Goal: Task Accomplishment & Management: Manage account settings

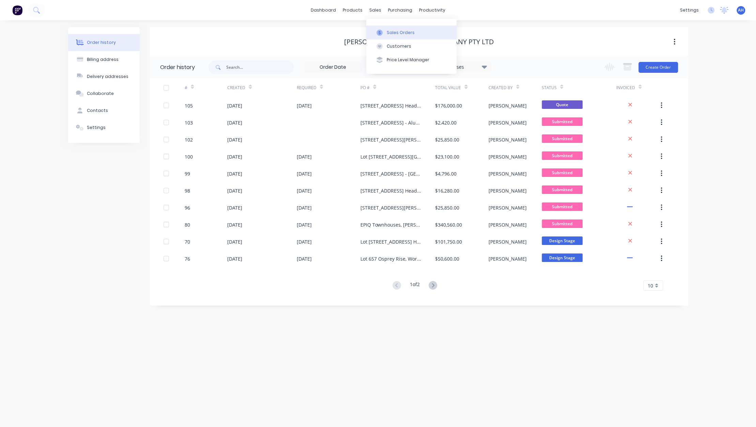
click at [389, 31] on div "Sales Orders" at bounding box center [400, 33] width 28 height 6
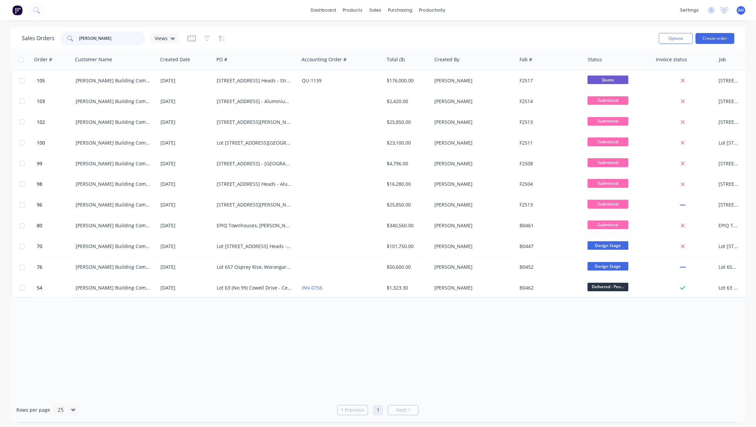
drag, startPoint x: 117, startPoint y: 36, endPoint x: 21, endPoint y: 50, distance: 97.1
click at [21, 50] on div "Sales Orders [PERSON_NAME] Views Options Create order Order # Customer Name Cre…" at bounding box center [378, 224] width 734 height 395
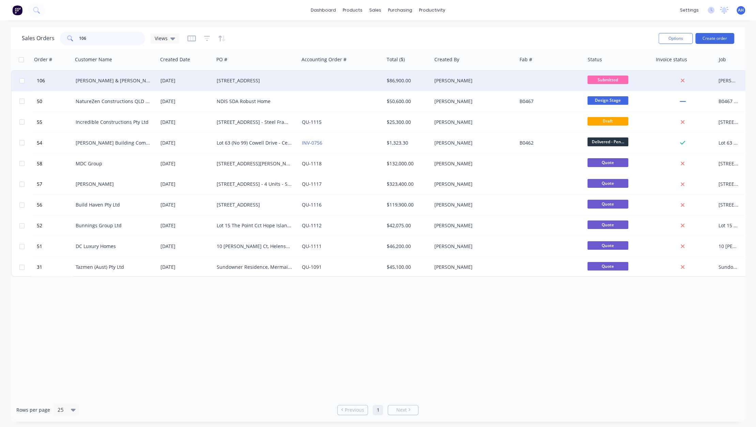
type input "106"
click at [82, 83] on div "[PERSON_NAME] & [PERSON_NAME]" at bounding box center [114, 80] width 76 height 7
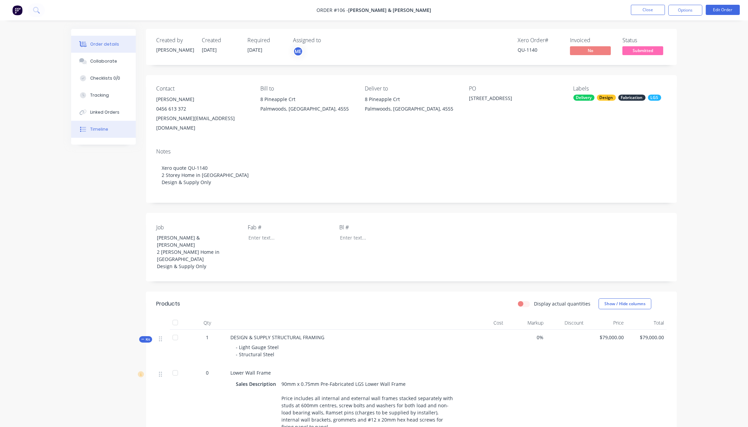
click at [100, 127] on div "Timeline" at bounding box center [99, 129] width 18 height 6
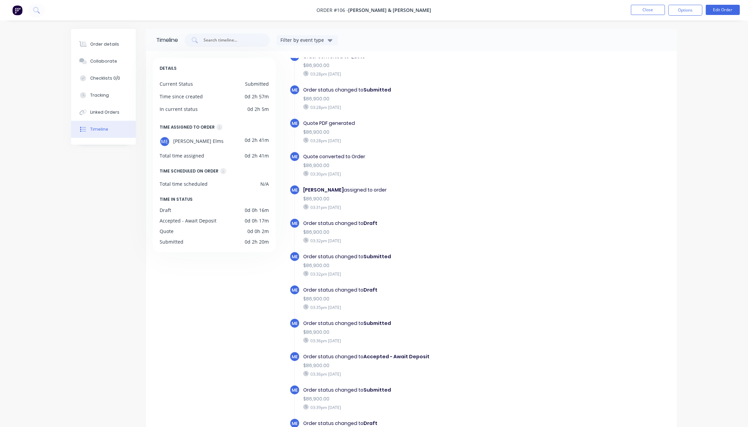
scroll to position [39, 0]
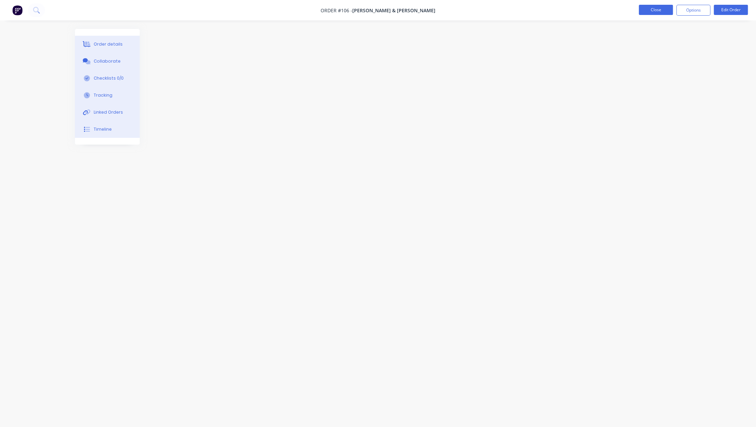
click at [657, 10] on button "Close" at bounding box center [655, 10] width 34 height 10
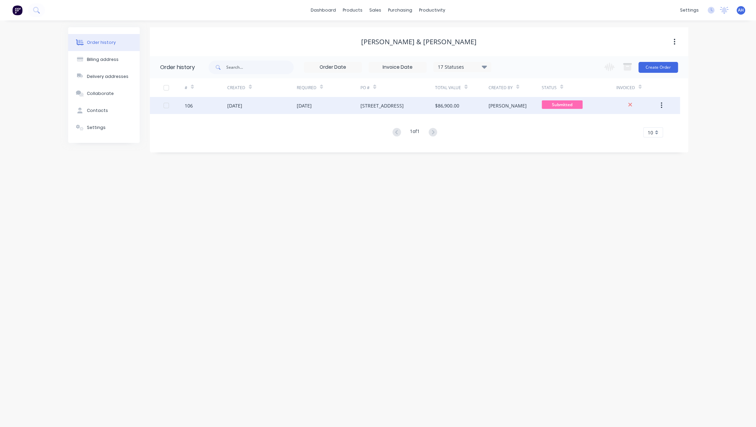
click at [242, 106] on div "[DATE]" at bounding box center [234, 105] width 15 height 7
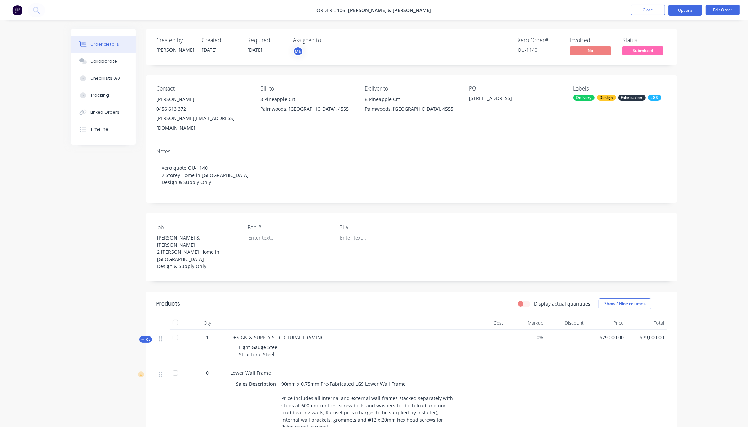
click at [681, 12] on button "Options" at bounding box center [686, 10] width 34 height 11
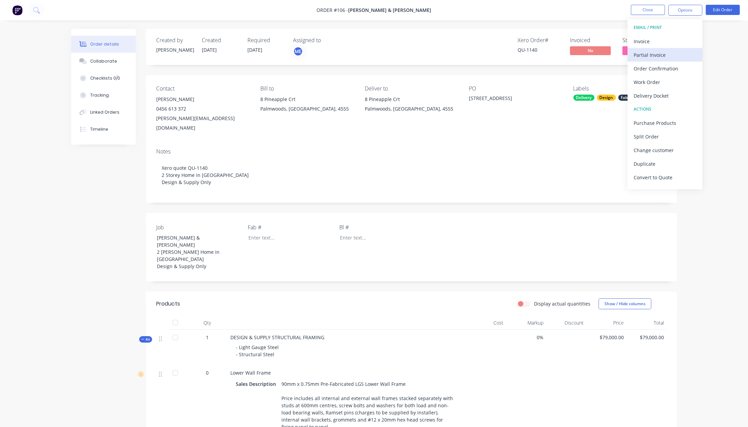
click at [654, 53] on div "Partial Invoice" at bounding box center [665, 55] width 63 height 10
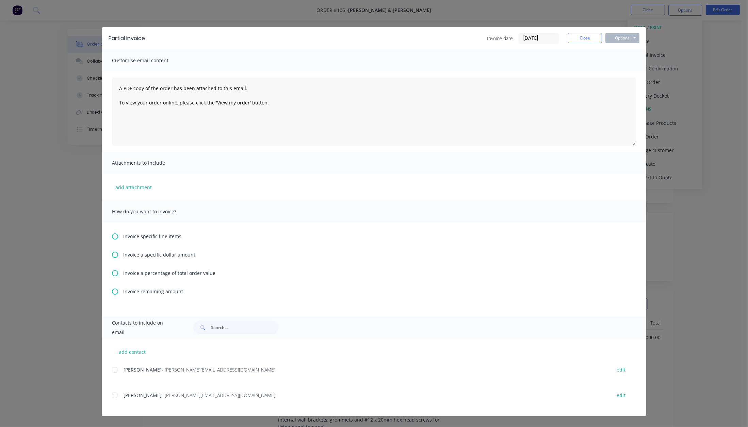
click at [116, 274] on icon at bounding box center [115, 273] width 6 height 6
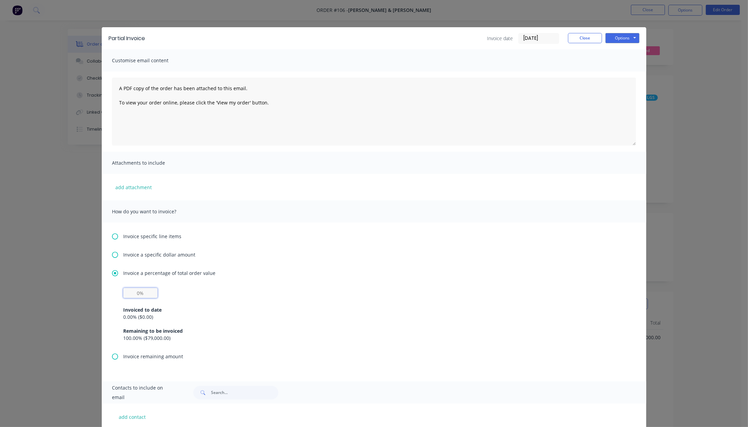
click at [141, 297] on input "text" at bounding box center [140, 293] width 34 height 10
type input "50%"
click at [616, 39] on button "Options" at bounding box center [623, 38] width 34 height 10
click at [624, 64] on button "Print" at bounding box center [628, 61] width 44 height 11
click at [21, 418] on div "× [ ]" at bounding box center [29, 414] width 31 height 16
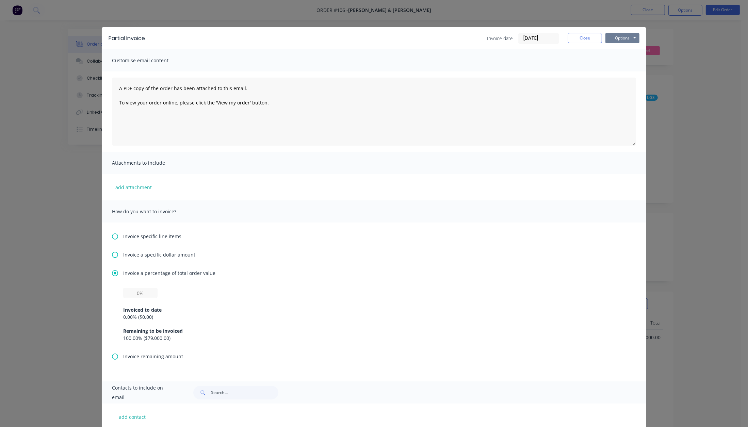
click at [618, 36] on button "Options" at bounding box center [623, 38] width 34 height 10
click at [616, 62] on button "Print" at bounding box center [628, 61] width 44 height 11
click at [136, 293] on input "text" at bounding box center [140, 293] width 34 height 10
type input "50%"
click at [623, 37] on button "Options" at bounding box center [623, 38] width 34 height 10
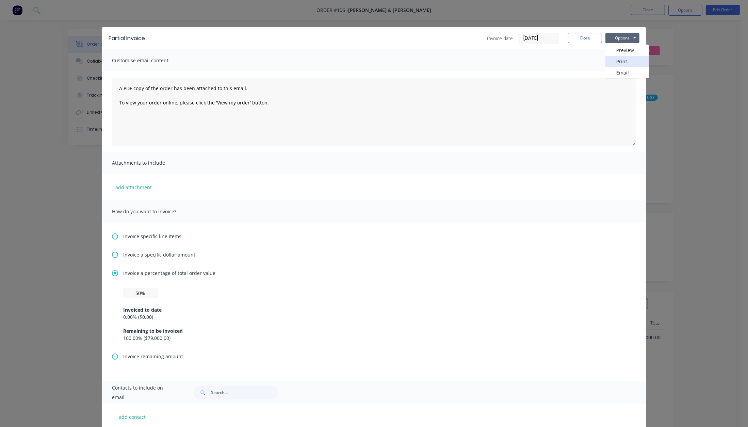
click at [622, 61] on button "Print" at bounding box center [628, 61] width 44 height 11
click at [37, 412] on button "×" at bounding box center [36, 414] width 18 height 16
click at [586, 35] on button "Close" at bounding box center [585, 38] width 34 height 10
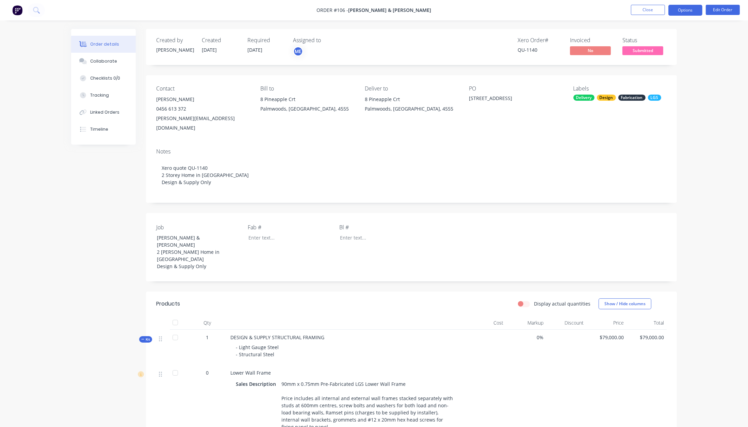
click at [685, 15] on button "Options" at bounding box center [686, 10] width 34 height 11
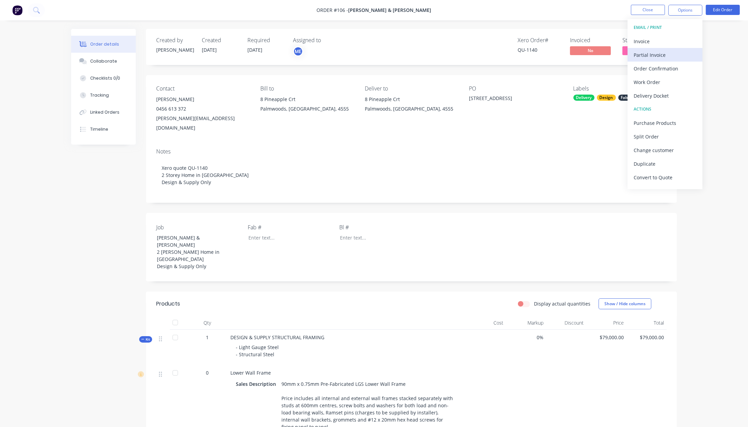
click at [657, 55] on div "Partial Invoice" at bounding box center [665, 55] width 63 height 10
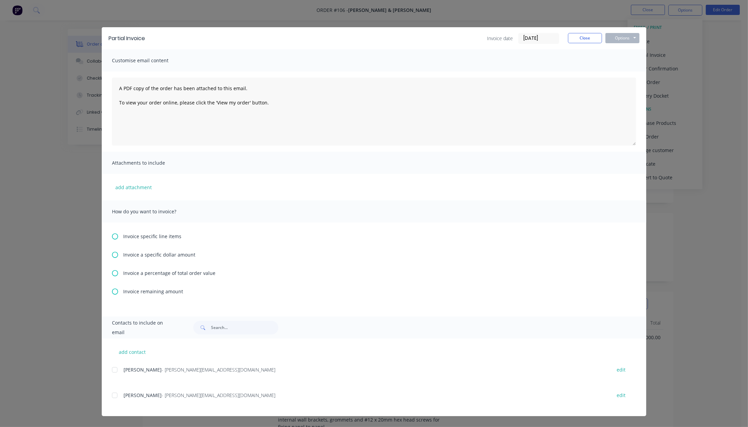
click at [116, 273] on icon at bounding box center [115, 273] width 6 height 6
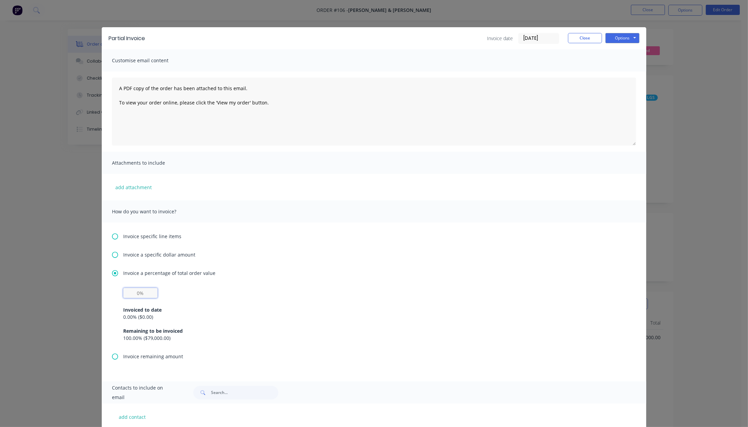
click at [136, 294] on input "text" at bounding box center [140, 293] width 34 height 10
type input "50%"
click at [619, 37] on button "Options" at bounding box center [623, 38] width 34 height 10
click at [621, 63] on button "Print" at bounding box center [628, 61] width 44 height 11
click at [34, 413] on span "×" at bounding box center [36, 414] width 4 height 10
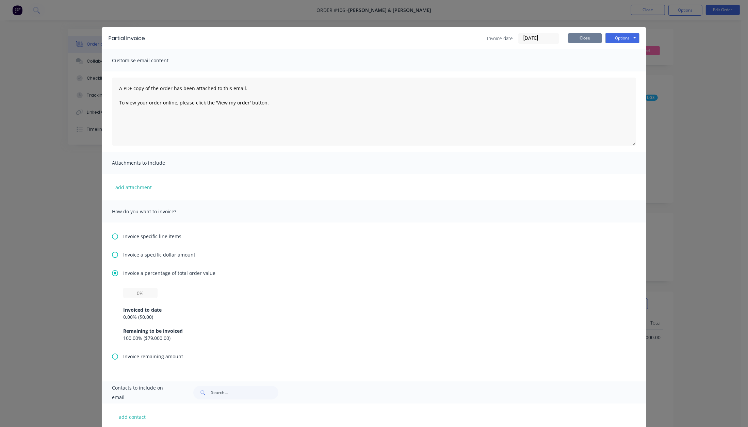
click at [581, 41] on button "Close" at bounding box center [585, 38] width 34 height 10
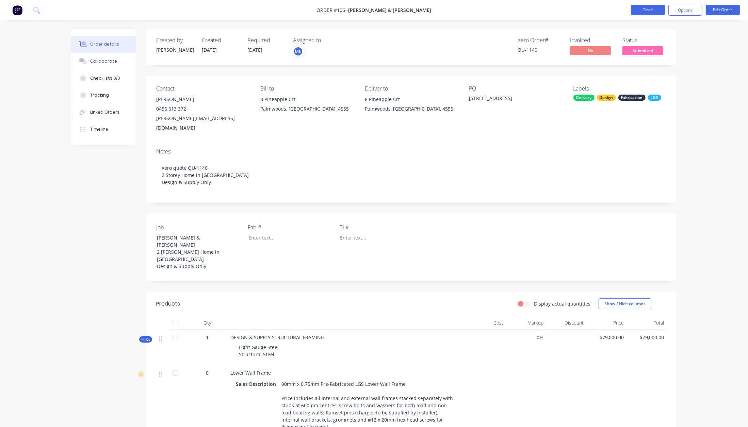
click at [649, 7] on button "Close" at bounding box center [648, 10] width 34 height 10
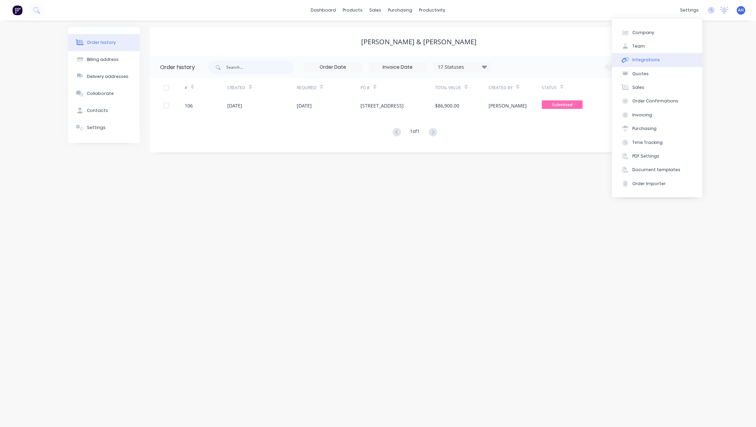
click at [651, 56] on button "Integrations" at bounding box center [657, 60] width 90 height 14
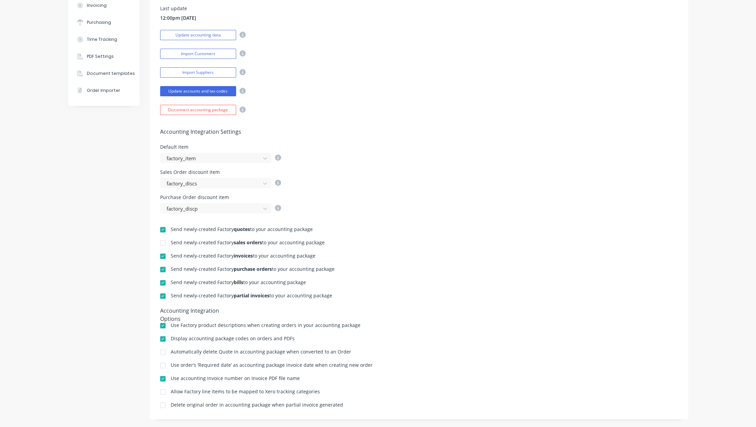
scroll to position [140, 0]
click at [157, 296] on div at bounding box center [163, 296] width 14 height 14
click at [157, 295] on div at bounding box center [163, 296] width 14 height 14
click at [158, 255] on div at bounding box center [163, 256] width 14 height 14
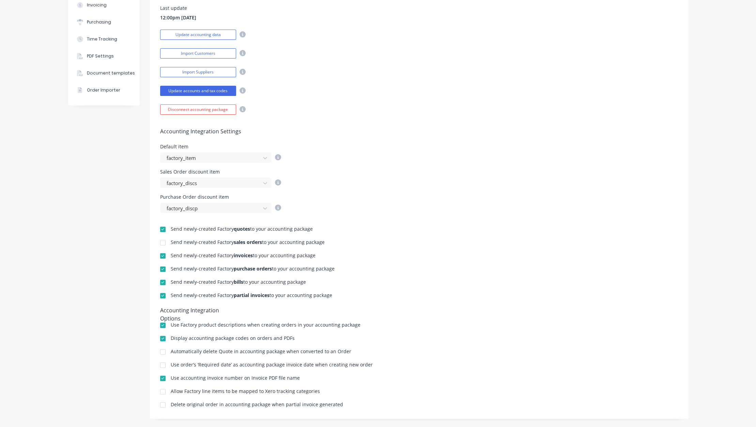
scroll to position [0, 0]
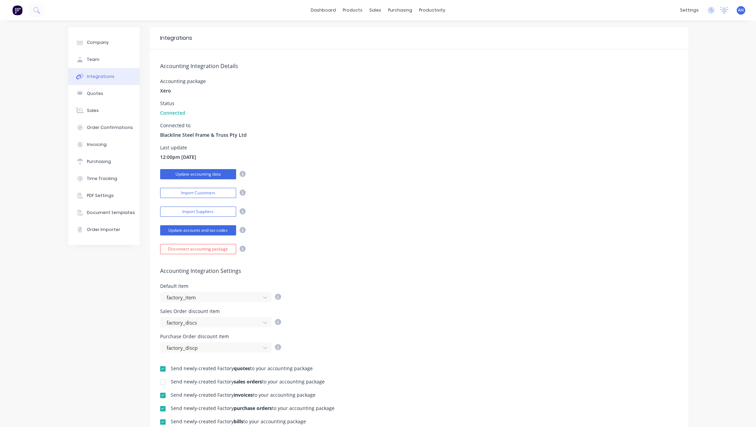
click at [208, 176] on button "Update accounting data" at bounding box center [198, 174] width 76 height 10
click at [385, 30] on div "Sales Orders" at bounding box center [397, 33] width 28 height 6
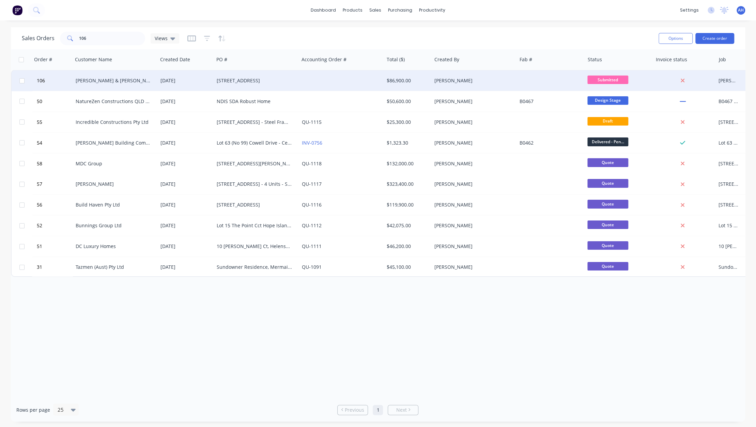
click at [158, 82] on div "[DATE]" at bounding box center [186, 80] width 56 height 20
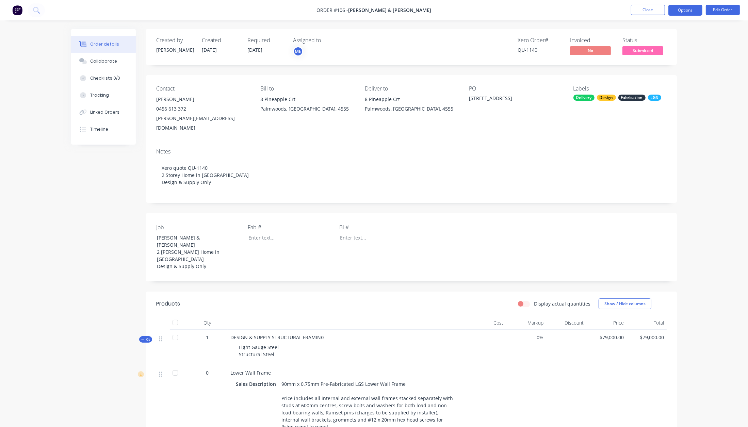
click at [688, 10] on button "Options" at bounding box center [686, 10] width 34 height 11
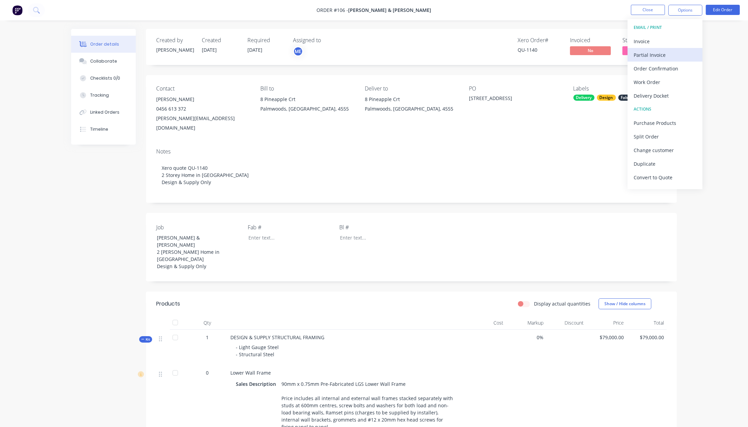
click at [658, 60] on button "Partial Invoice" at bounding box center [665, 55] width 75 height 14
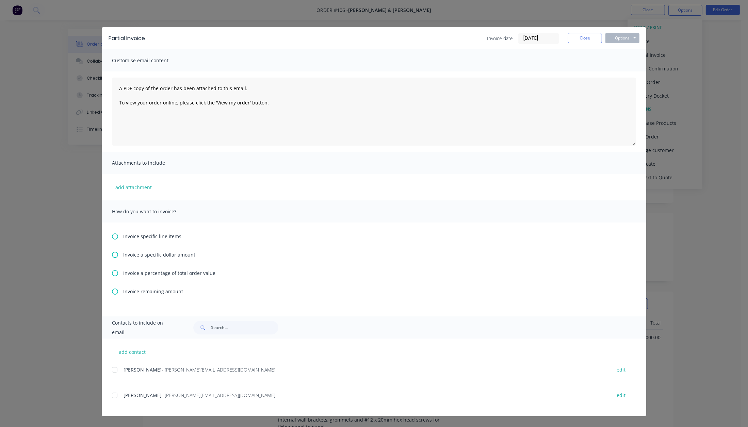
click at [150, 273] on span "Invoice a percentage of total order value" at bounding box center [169, 273] width 92 height 7
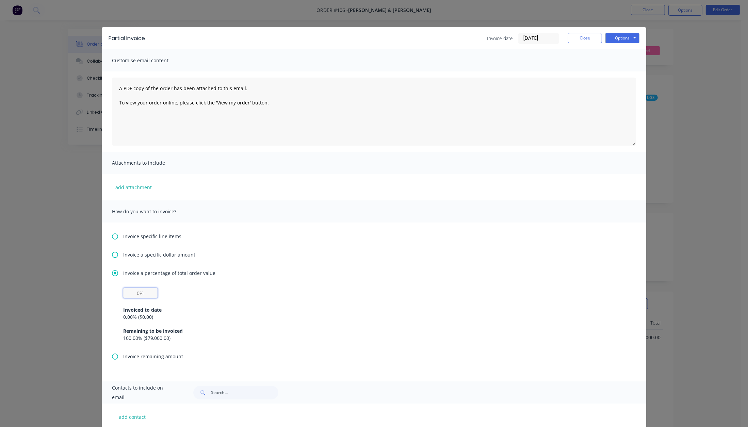
click at [139, 292] on input "text" at bounding box center [140, 293] width 34 height 10
type input "50%"
click at [624, 38] on button "Options" at bounding box center [623, 38] width 34 height 10
click at [625, 61] on button "Print" at bounding box center [628, 61] width 44 height 11
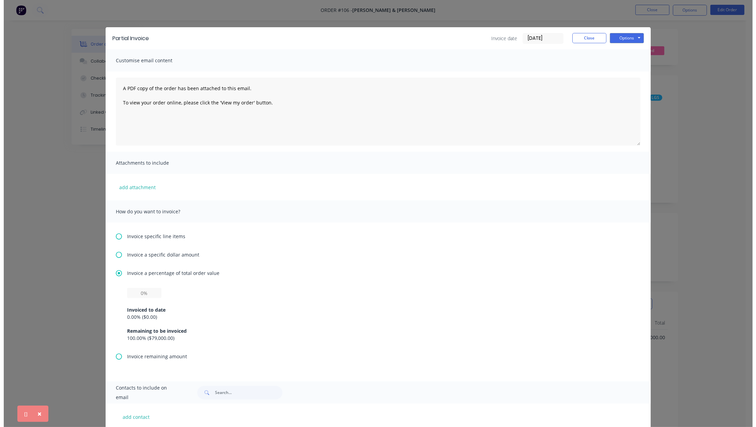
scroll to position [0, 0]
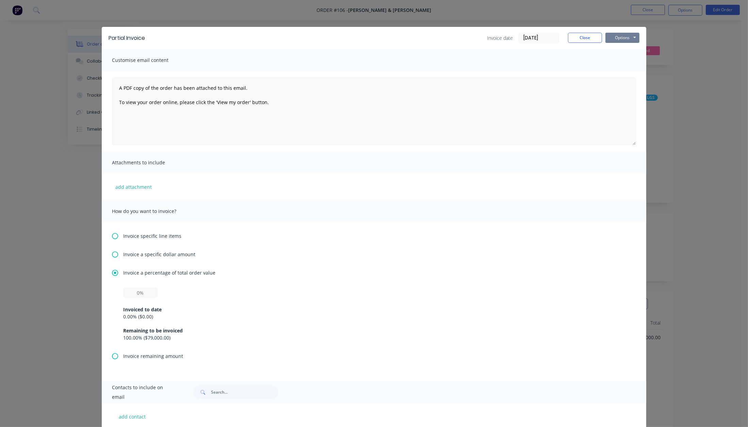
click at [610, 40] on button "Options" at bounding box center [623, 38] width 34 height 10
click at [619, 49] on button "Preview" at bounding box center [628, 49] width 44 height 11
click at [143, 291] on input "text" at bounding box center [140, 293] width 34 height 10
type input "50%"
click at [615, 36] on button "Options" at bounding box center [623, 38] width 34 height 10
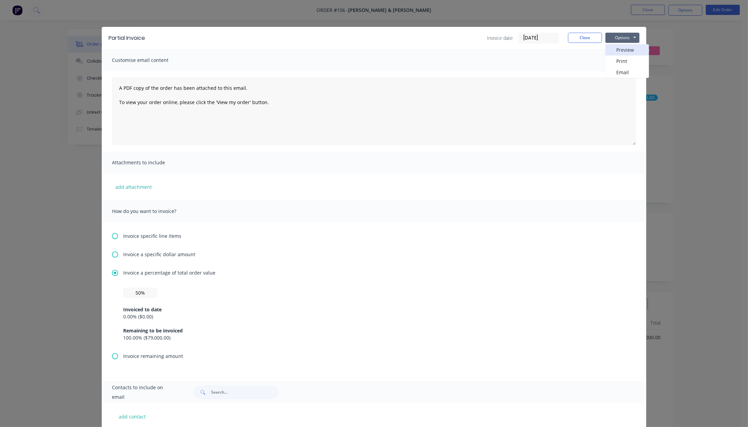
click at [617, 48] on button "Preview" at bounding box center [628, 49] width 44 height 11
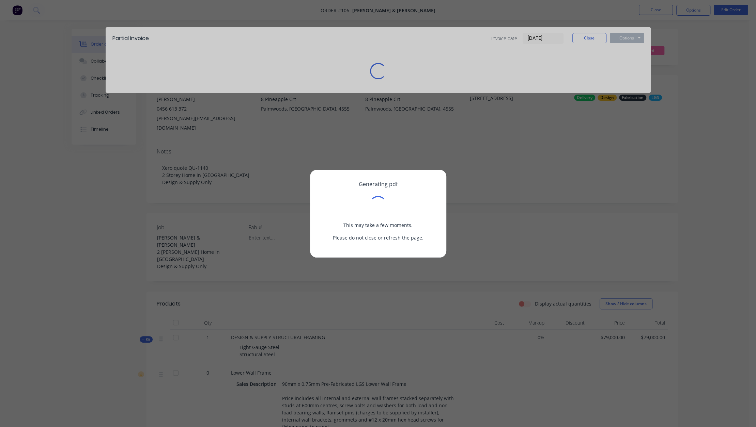
scroll to position [0, 0]
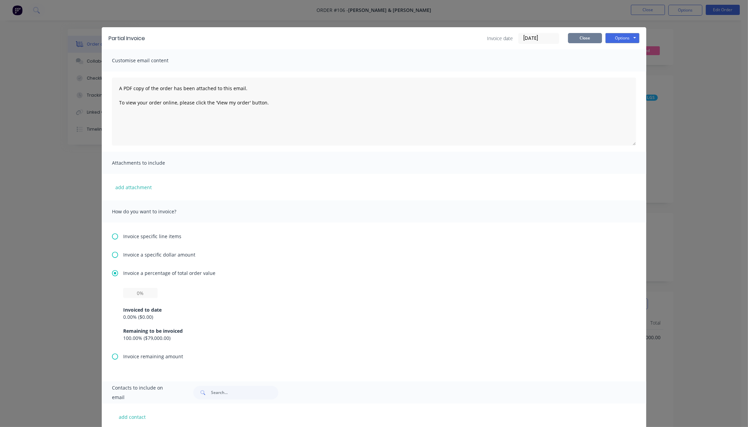
click at [583, 37] on button "Close" at bounding box center [585, 38] width 34 height 10
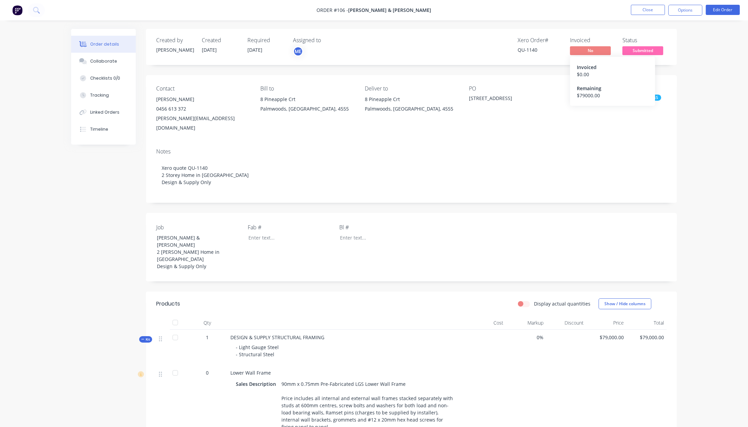
click at [595, 52] on span "No" at bounding box center [590, 50] width 41 height 9
click at [691, 11] on button "Options" at bounding box center [686, 10] width 34 height 11
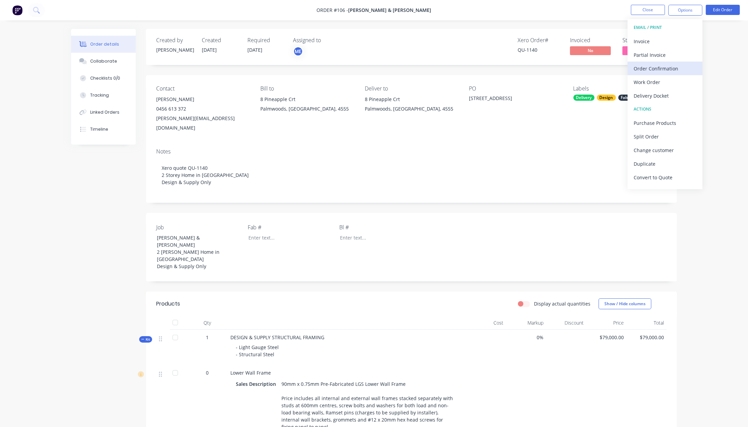
click at [656, 65] on div "Order Confirmation" at bounding box center [665, 69] width 63 height 10
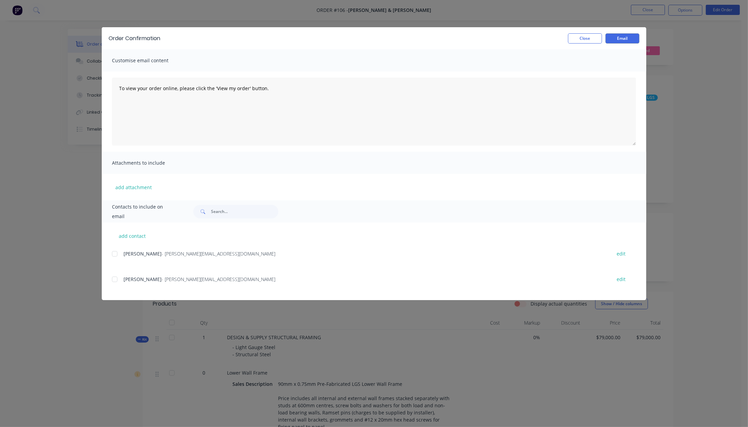
click at [156, 212] on span "Contacts to include on email" at bounding box center [144, 211] width 64 height 19
click at [584, 42] on button "Close" at bounding box center [585, 38] width 34 height 10
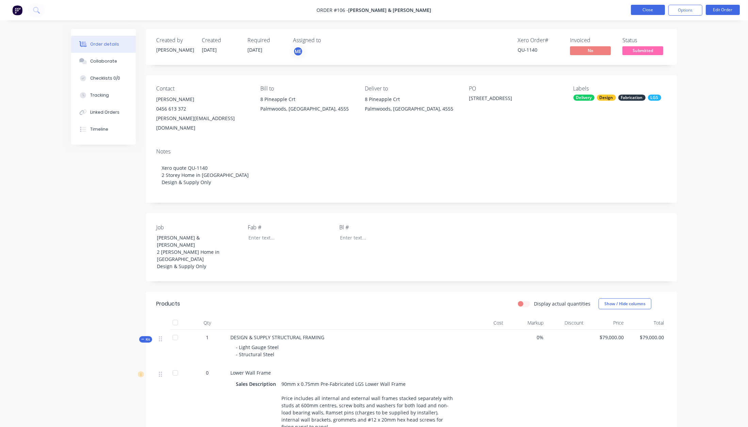
click at [643, 11] on button "Close" at bounding box center [648, 10] width 34 height 10
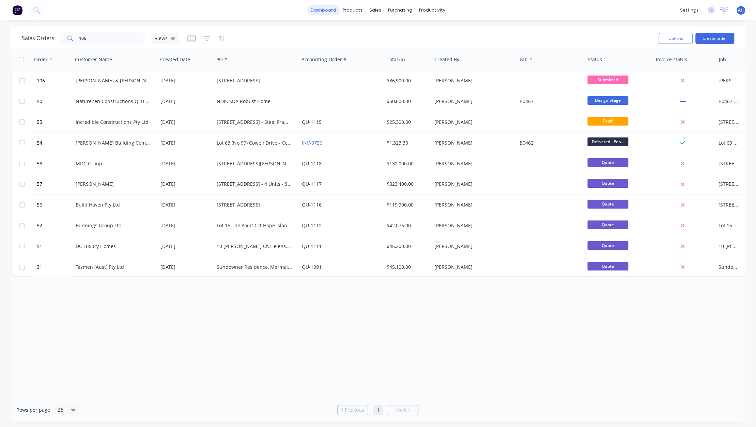
click at [334, 9] on link "dashboard" at bounding box center [323, 10] width 32 height 10
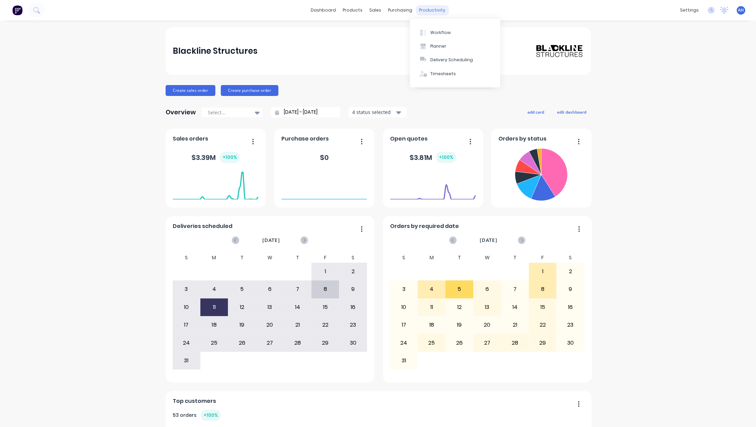
click at [420, 9] on div "productivity" at bounding box center [431, 10] width 33 height 10
click at [437, 31] on div "Workflow" at bounding box center [440, 33] width 20 height 6
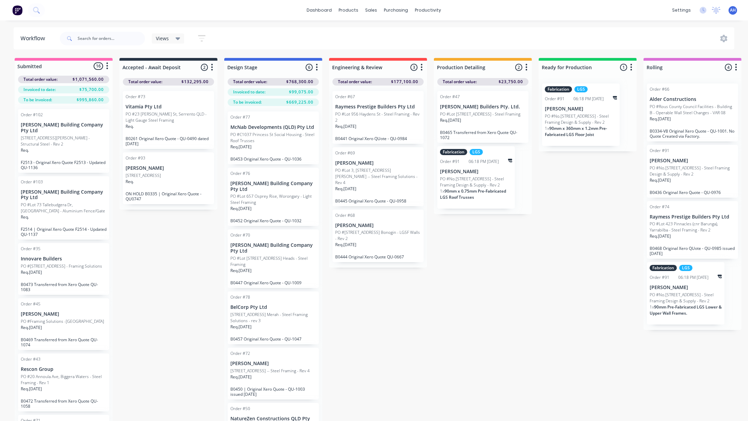
click at [158, 171] on div "Order #93 [PERSON_NAME] PO #17 Tingal Rd, Wynnum - Granny Flat Req. ON HOLD B03…" at bounding box center [168, 178] width 91 height 52
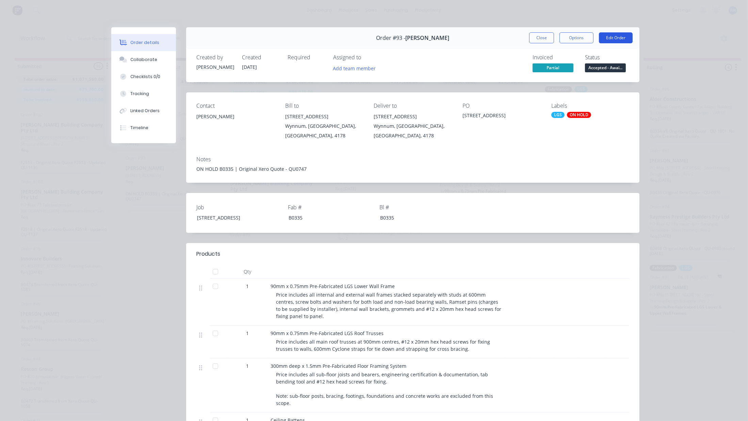
click at [611, 38] on button "Edit Order" at bounding box center [616, 37] width 34 height 11
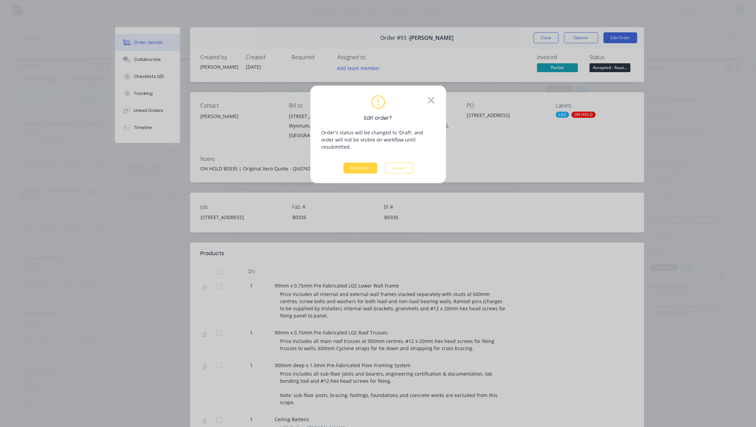
click at [429, 102] on icon at bounding box center [430, 100] width 7 height 10
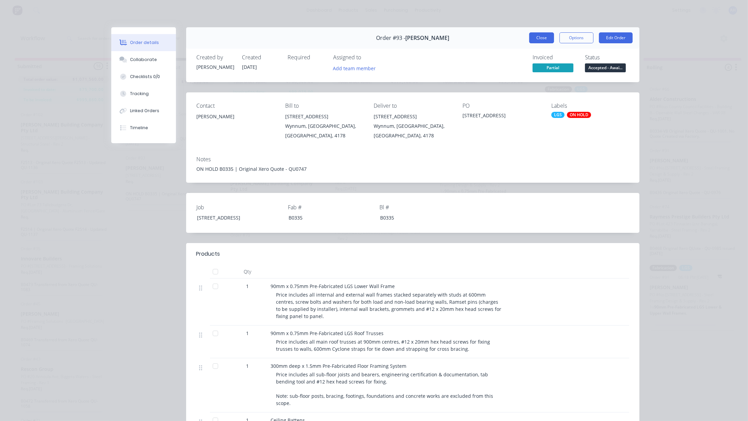
click at [538, 39] on button "Close" at bounding box center [542, 37] width 25 height 11
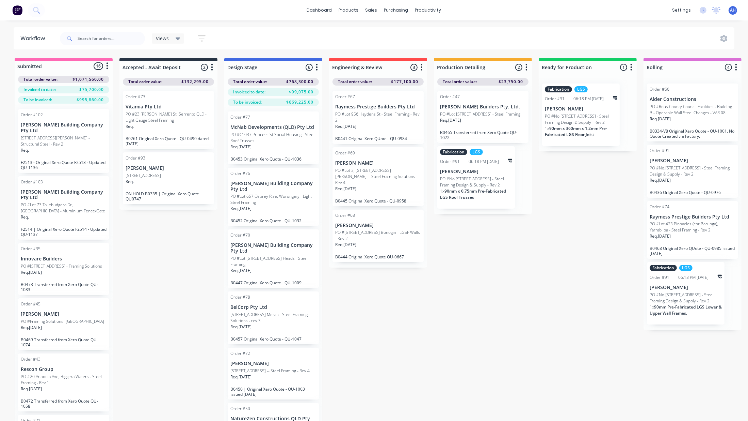
click at [160, 174] on p "[STREET_ADDRESS]" at bounding box center [143, 175] width 35 height 6
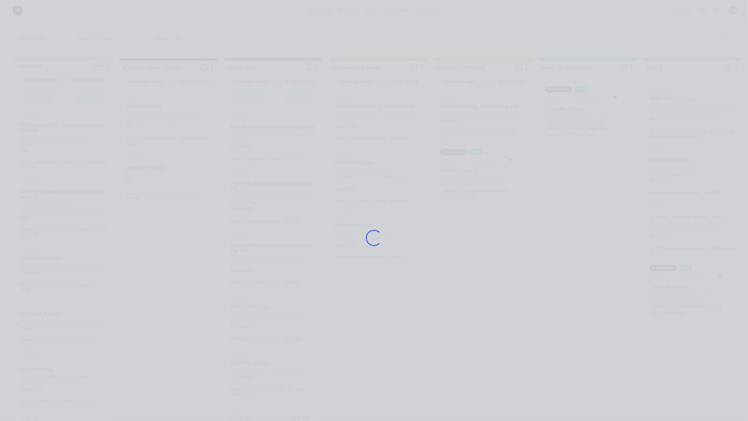
click at [160, 174] on div "Loading..." at bounding box center [374, 237] width 545 height 421
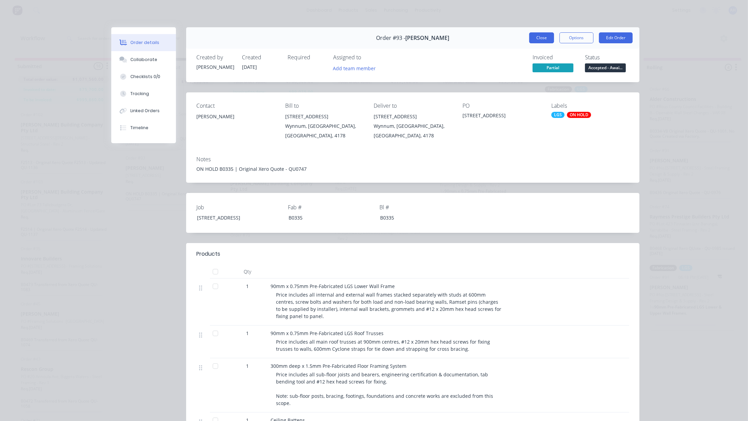
click at [541, 39] on button "Close" at bounding box center [542, 37] width 25 height 11
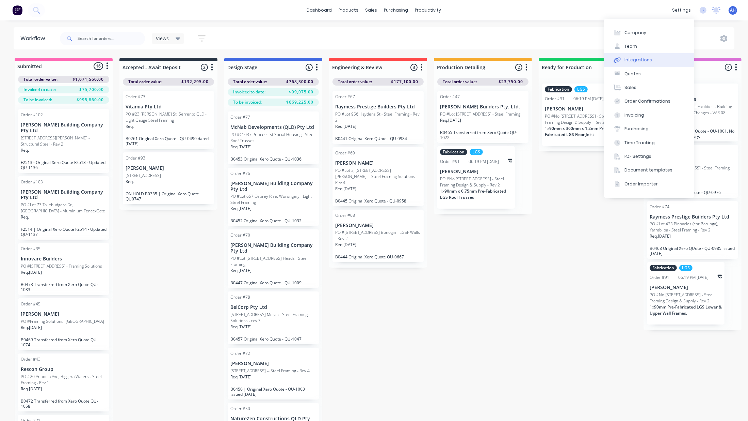
click at [642, 58] on div "Integrations" at bounding box center [639, 60] width 28 height 6
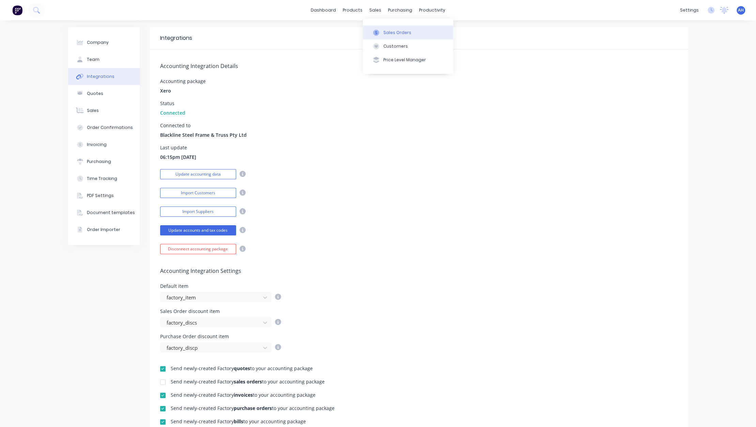
click at [390, 32] on div "Sales Orders" at bounding box center [397, 33] width 28 height 6
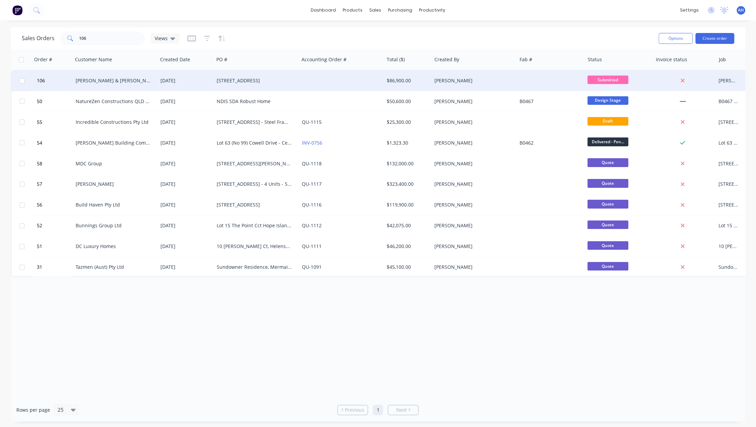
click at [230, 83] on div "[STREET_ADDRESS]" at bounding box center [255, 80] width 76 height 7
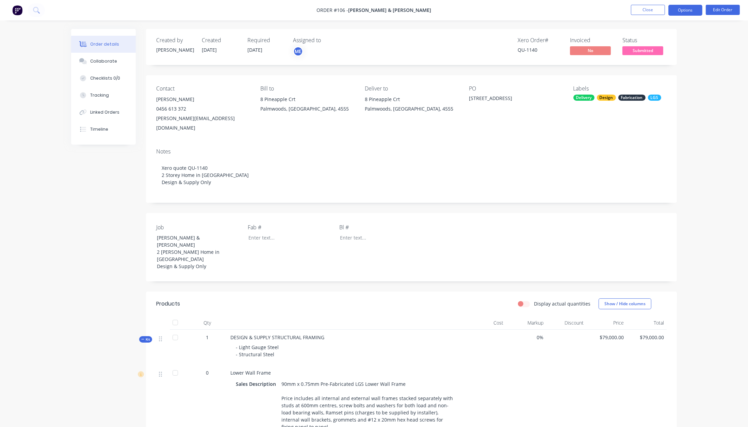
click at [690, 10] on button "Options" at bounding box center [686, 10] width 34 height 11
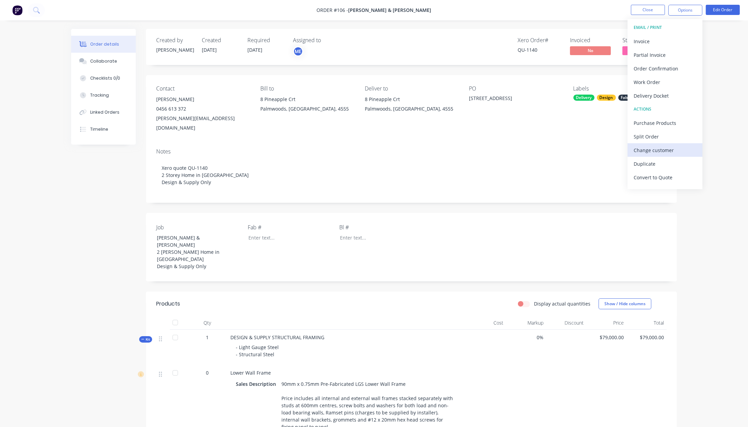
scroll to position [10, 0]
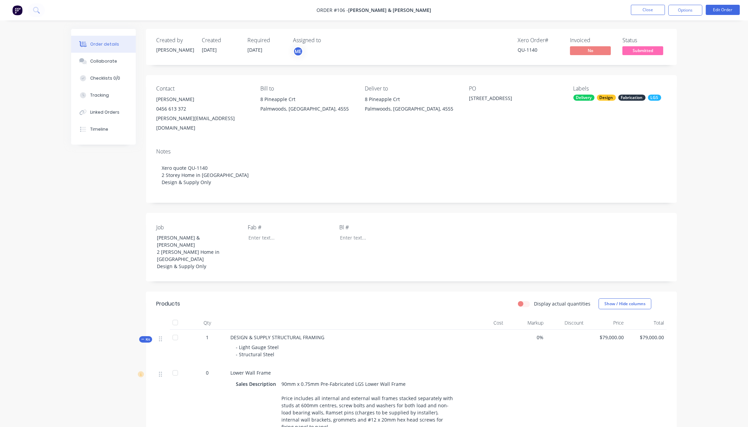
click at [685, 7] on button "Options" at bounding box center [686, 10] width 34 height 11
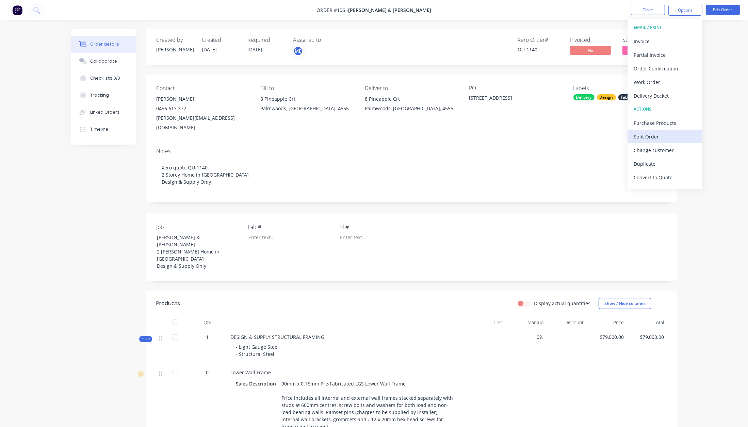
scroll to position [10, 0]
click at [657, 129] on div "Split Order" at bounding box center [665, 127] width 63 height 10
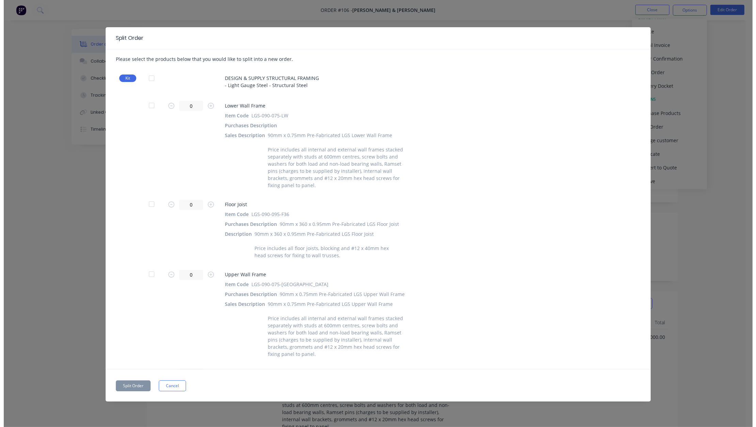
scroll to position [193, 0]
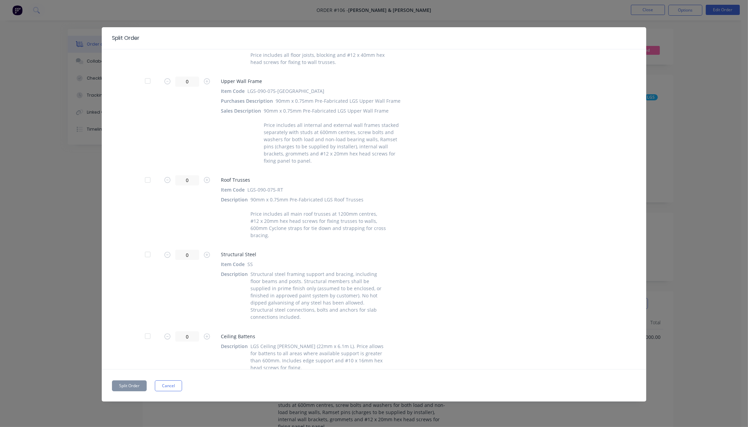
click at [147, 249] on div at bounding box center [148, 255] width 14 height 14
click at [138, 383] on button "Split Order" at bounding box center [129, 386] width 35 height 11
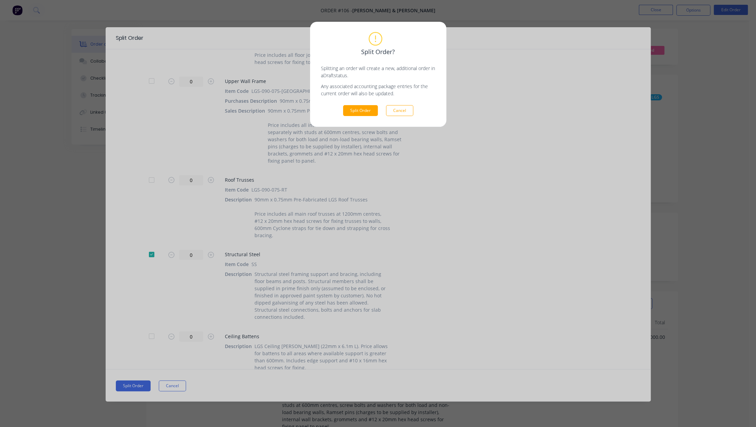
click at [503, 70] on div "Split Order? Splitting an order will create a new, additional order in a Draft …" at bounding box center [378, 213] width 756 height 427
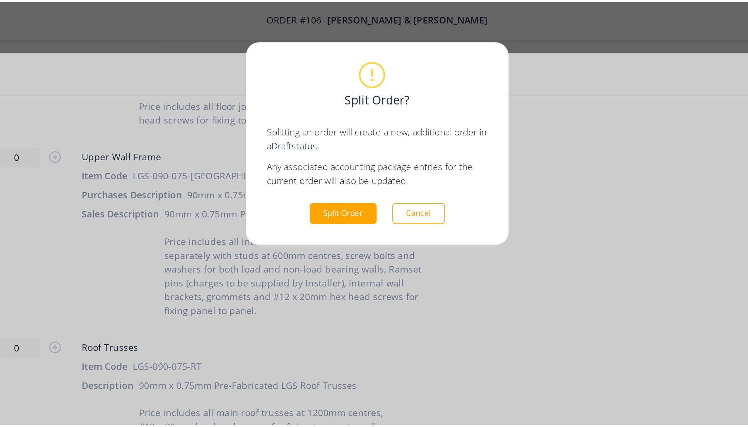
scroll to position [0, 0]
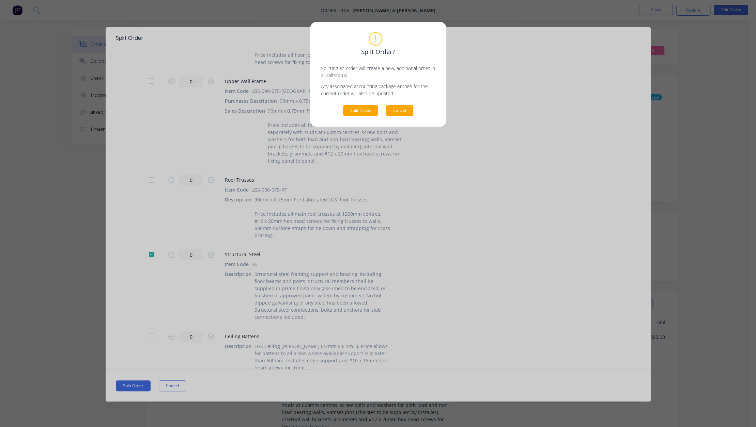
click at [394, 112] on button "Cancel" at bounding box center [399, 110] width 27 height 11
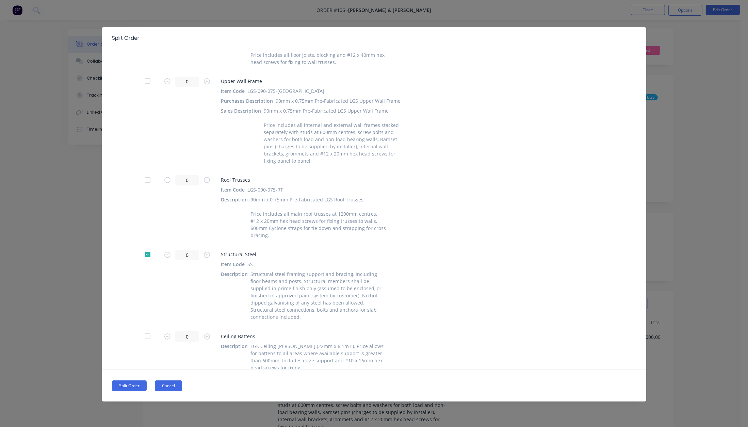
click at [166, 385] on button "Cancel" at bounding box center [168, 386] width 27 height 11
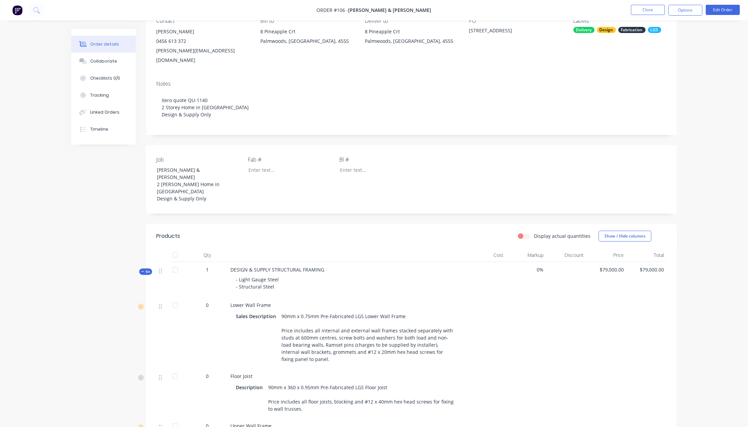
scroll to position [68, 0]
click at [691, 11] on button "Options" at bounding box center [686, 10] width 34 height 11
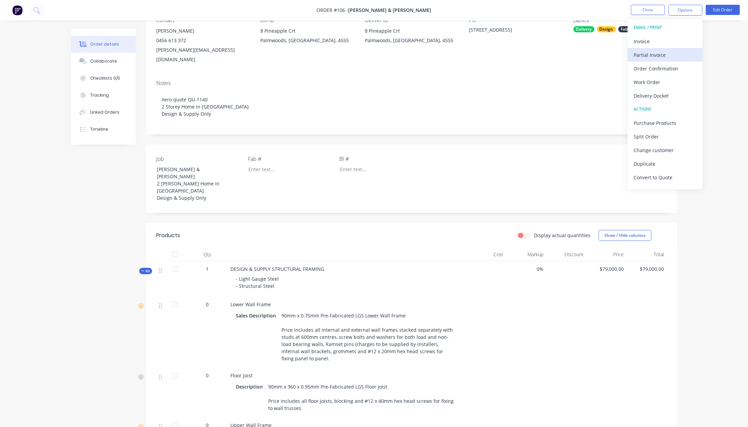
click at [665, 53] on div "Partial Invoice" at bounding box center [665, 55] width 63 height 10
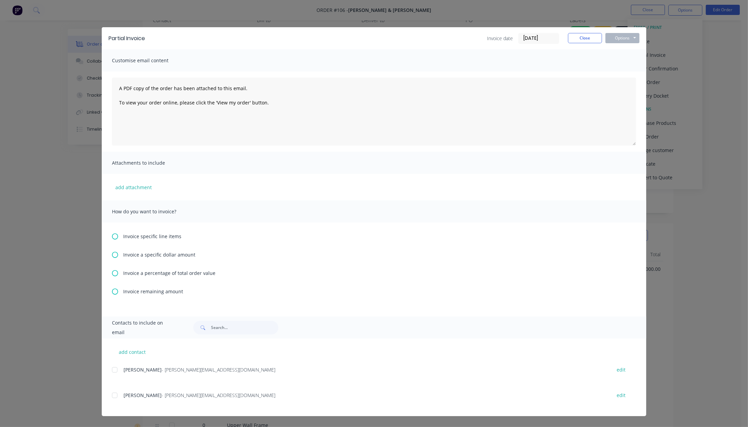
click at [171, 272] on span "Invoice a percentage of total order value" at bounding box center [169, 273] width 92 height 7
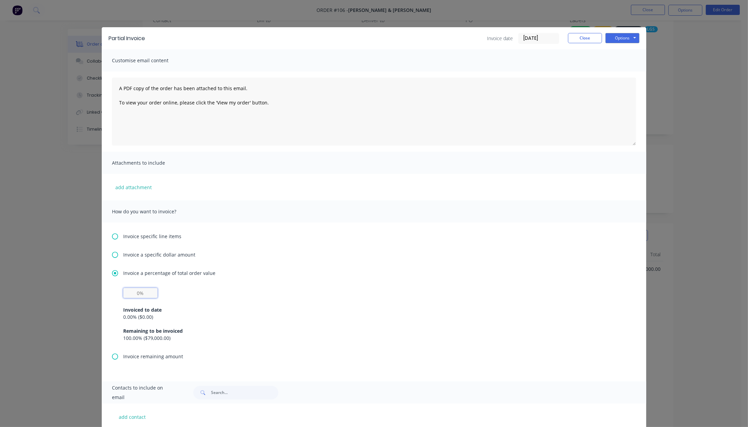
click at [148, 293] on input "text" at bounding box center [140, 293] width 34 height 10
type input "50%"
click at [612, 41] on button "Options" at bounding box center [623, 38] width 34 height 10
click at [620, 64] on button "Print" at bounding box center [628, 61] width 44 height 11
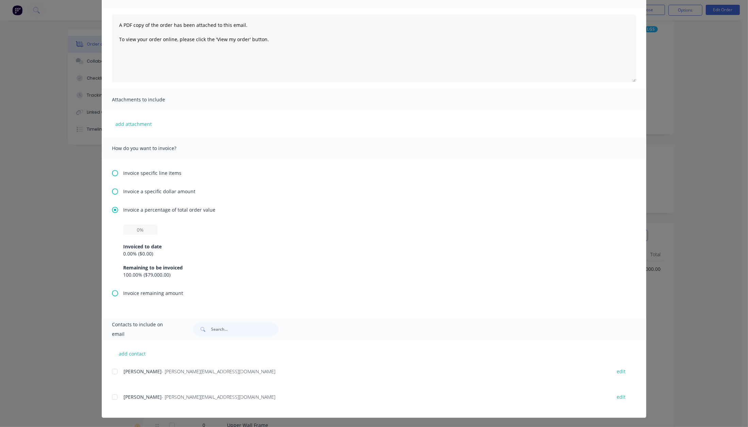
scroll to position [0, 0]
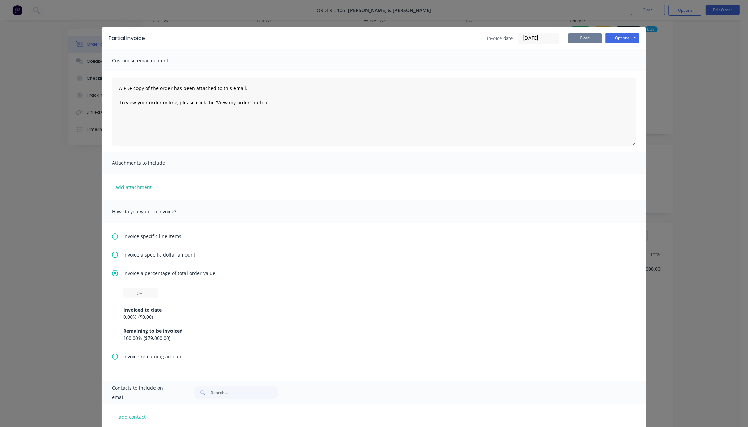
click at [587, 39] on button "Close" at bounding box center [585, 38] width 34 height 10
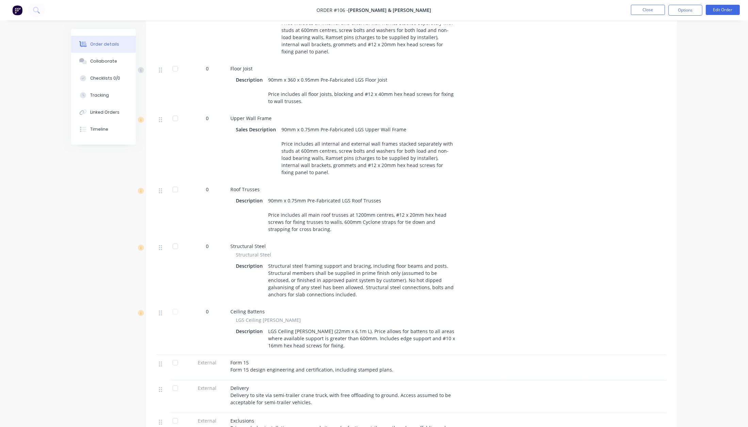
scroll to position [524, 0]
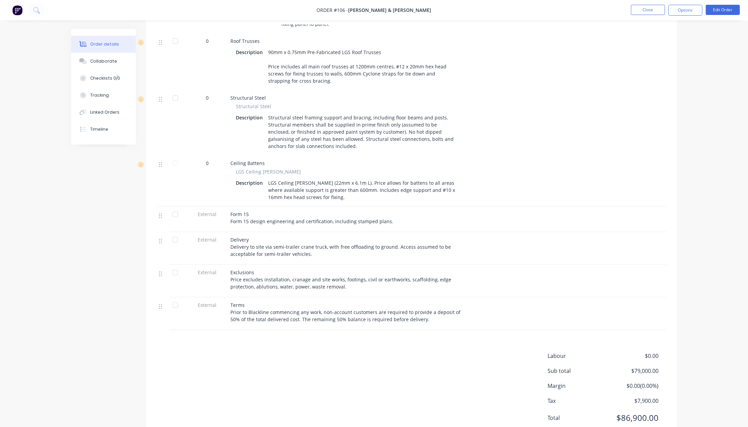
click at [209, 211] on span "External" at bounding box center [207, 214] width 35 height 7
